Goal: Information Seeking & Learning: Learn about a topic

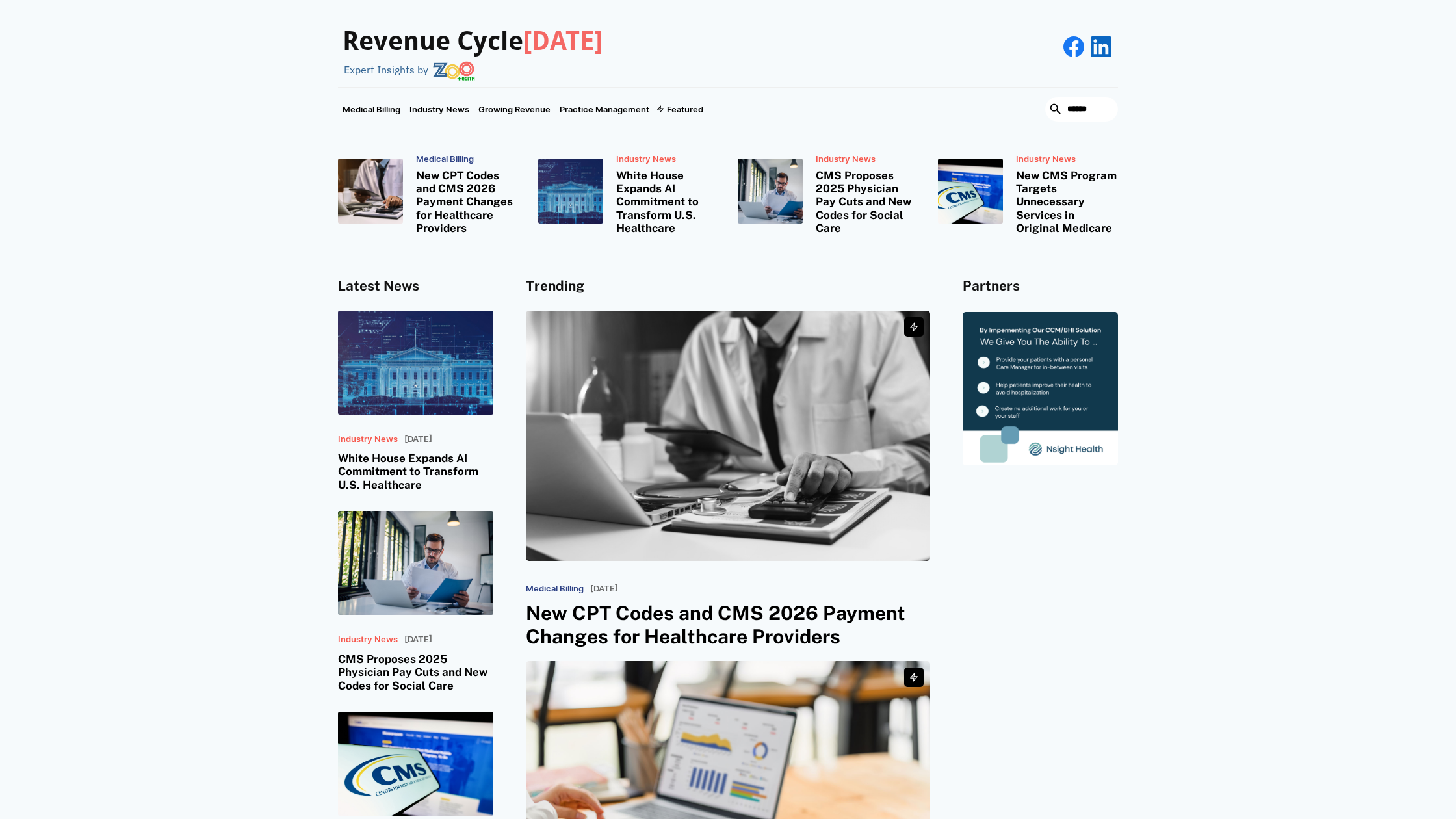
click at [748, 440] on img at bounding box center [727, 436] width 404 height 251
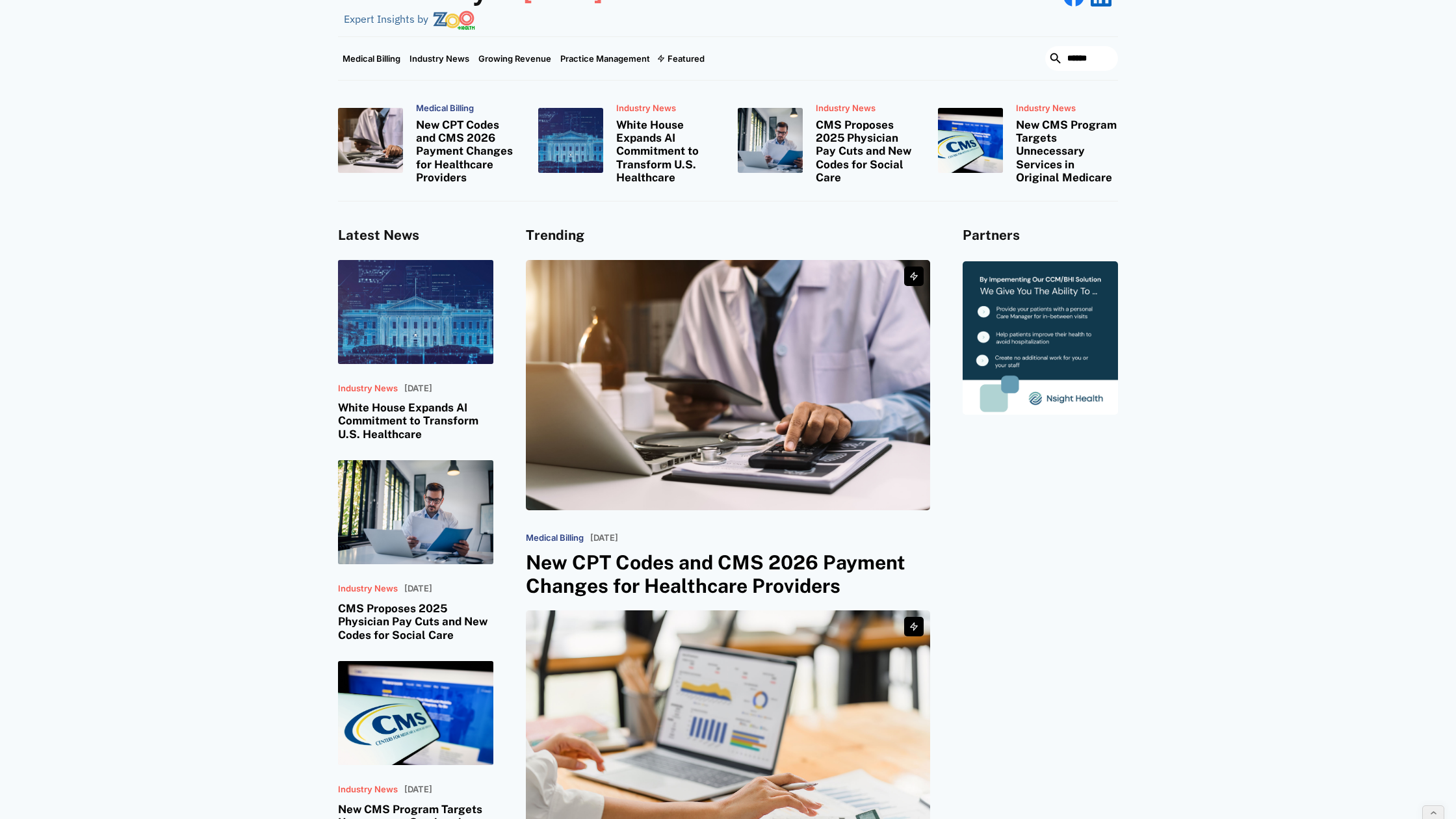
scroll to position [38, 0]
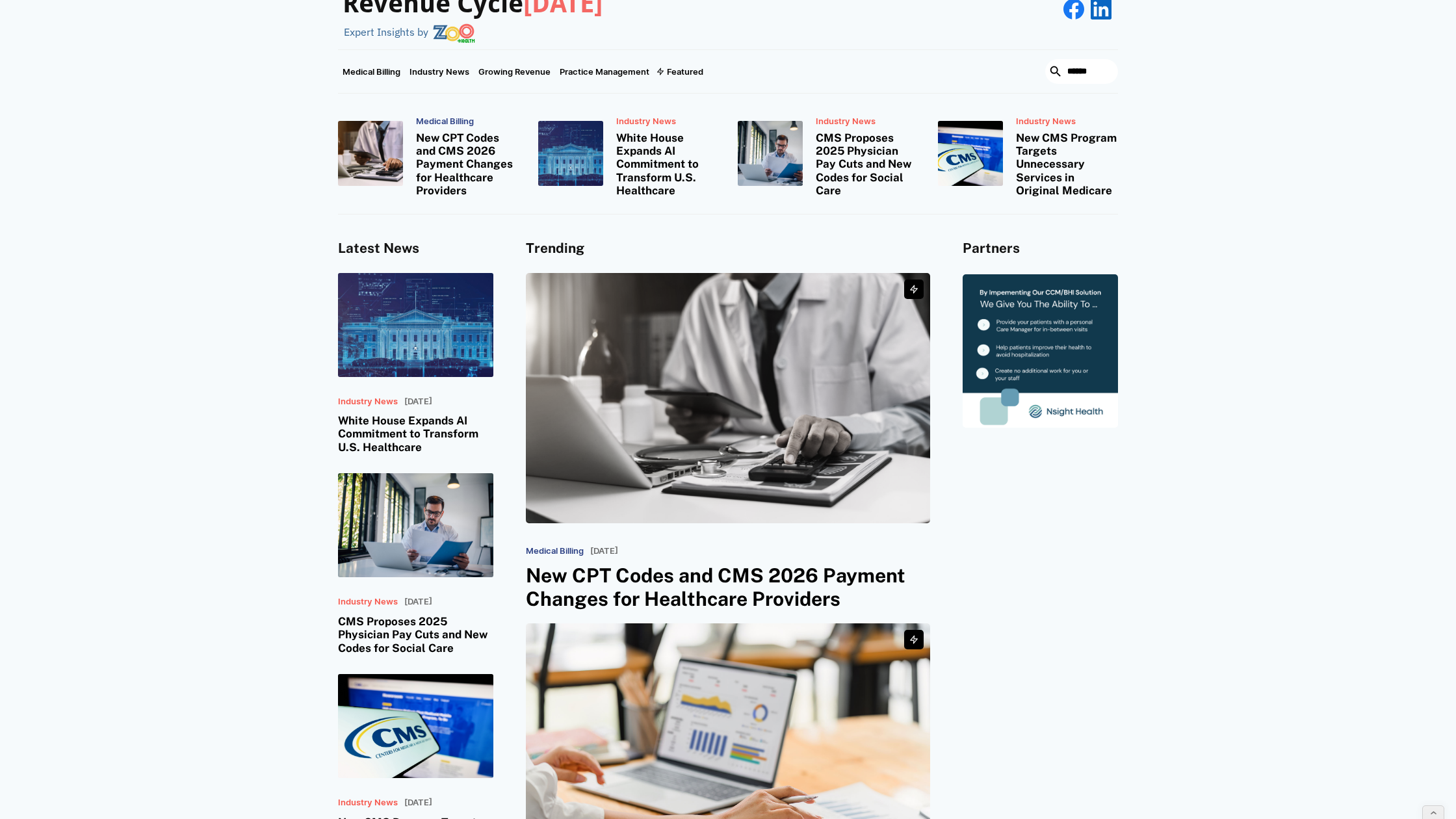
click at [712, 429] on img at bounding box center [727, 398] width 404 height 251
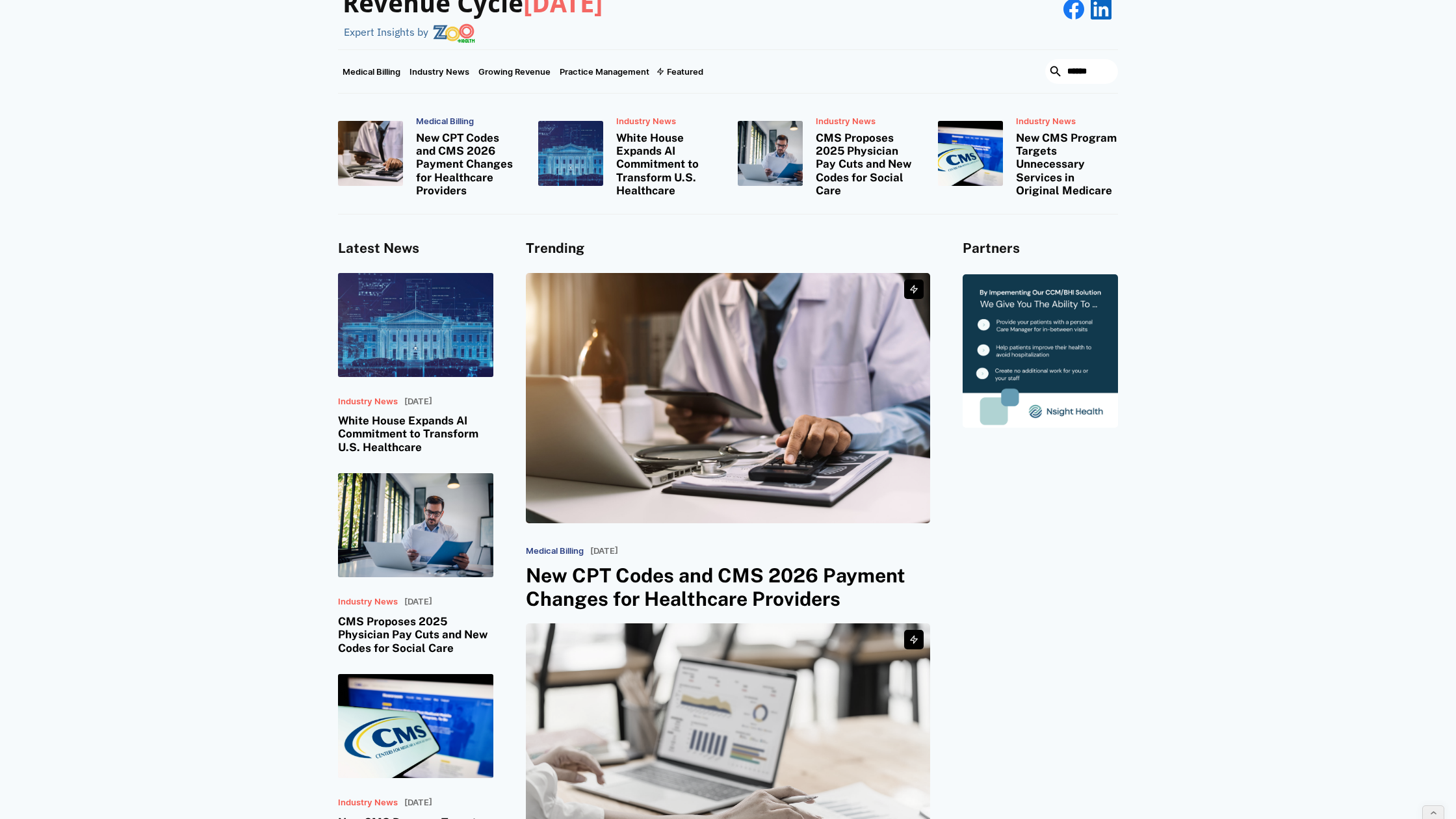
click at [734, 675] on img at bounding box center [727, 758] width 404 height 269
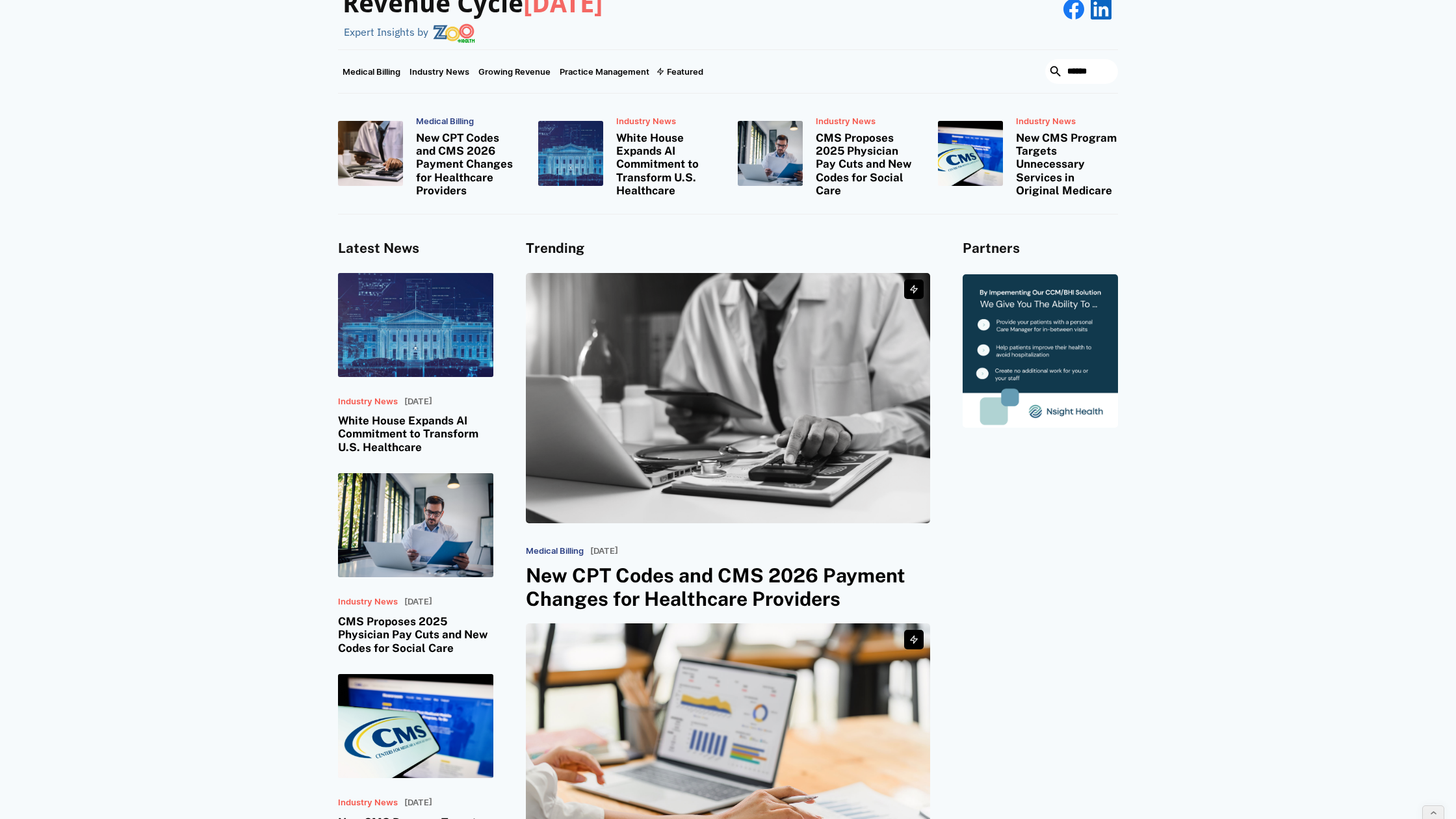
click at [789, 485] on img at bounding box center [727, 398] width 404 height 251
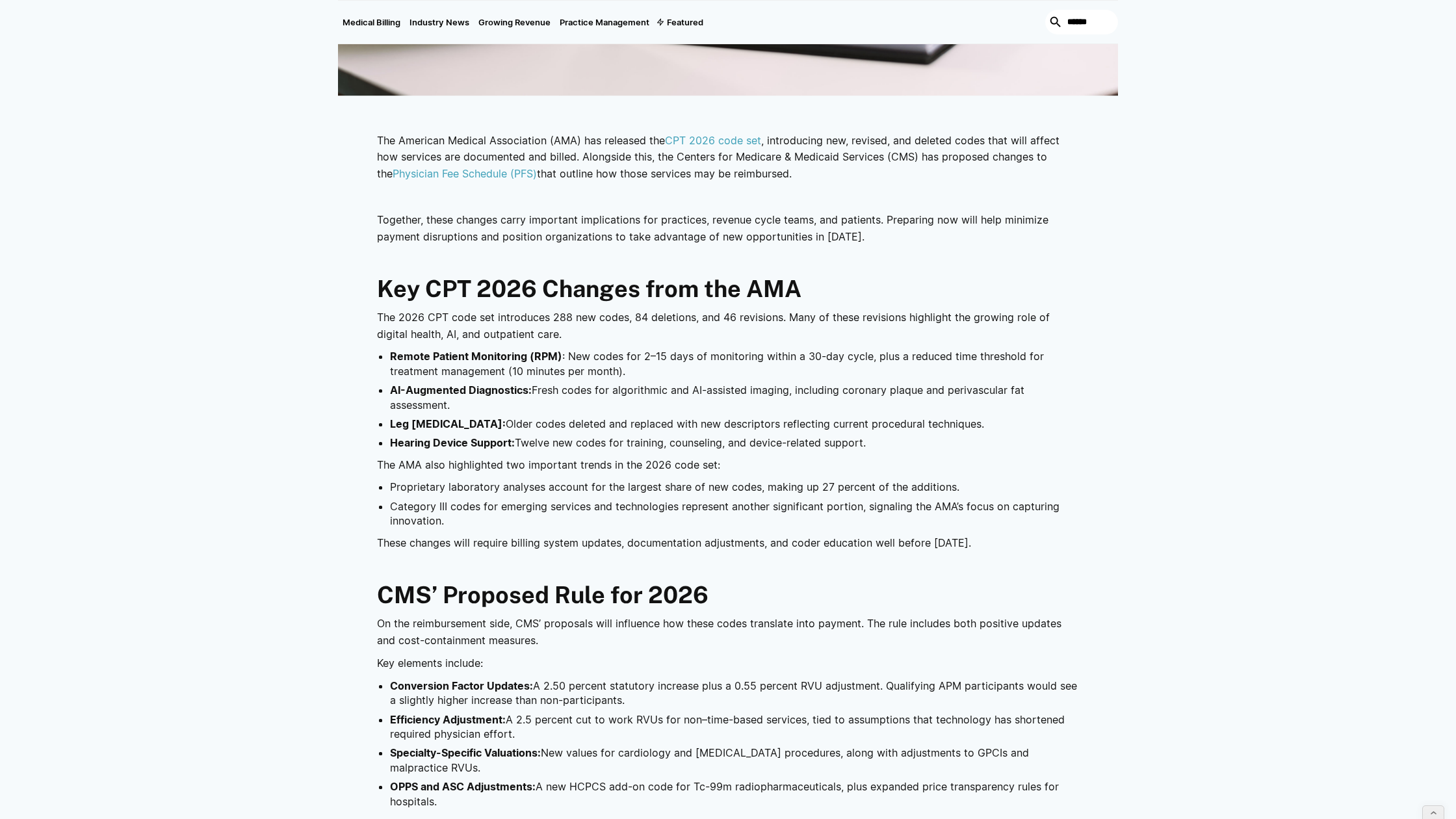
scroll to position [759, 0]
